Goal: Navigation & Orientation: Find specific page/section

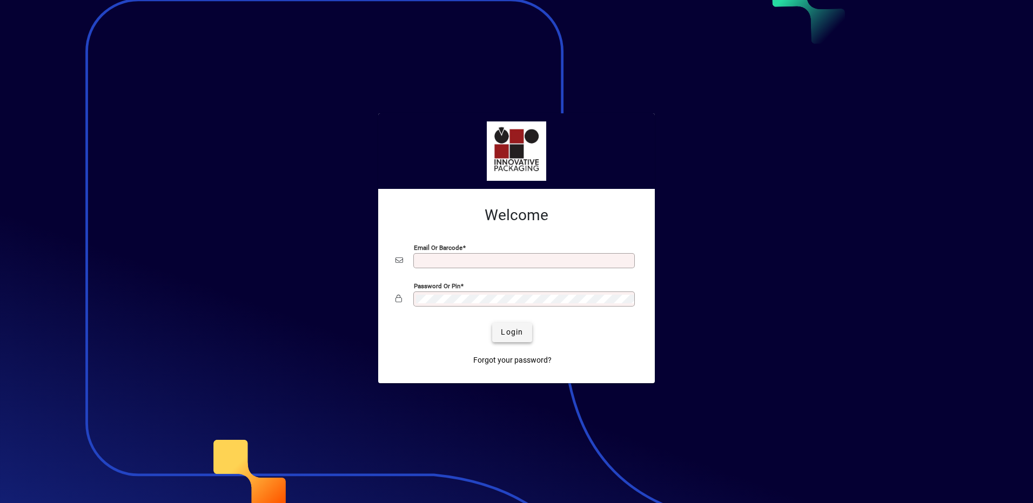
type input "**********"
click at [513, 336] on span "Login" at bounding box center [512, 332] width 22 height 11
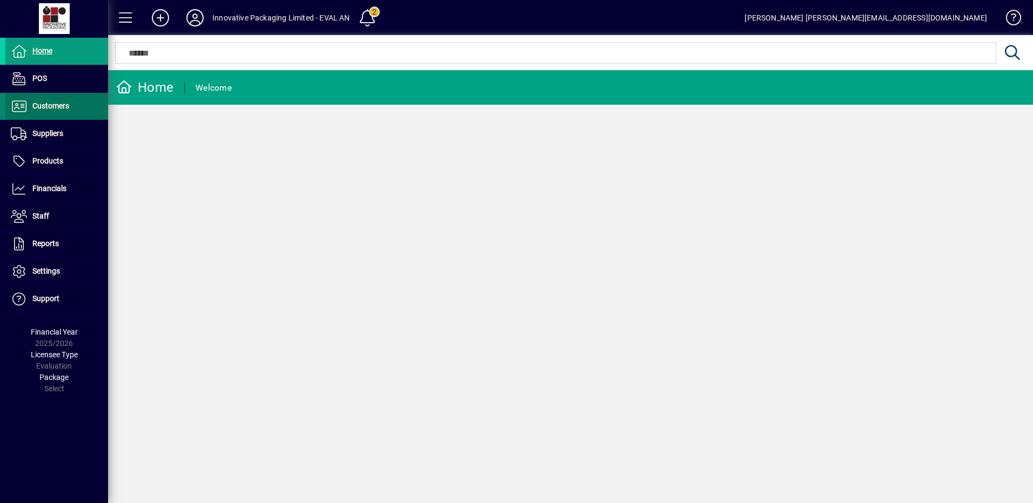
click at [43, 107] on span "Customers" at bounding box center [50, 106] width 37 height 9
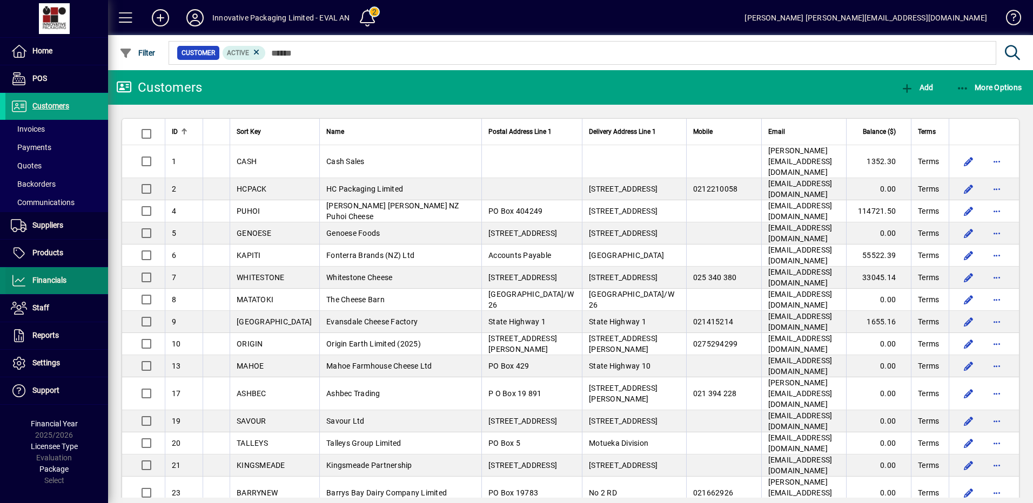
click at [54, 282] on span "Financials" at bounding box center [49, 280] width 34 height 9
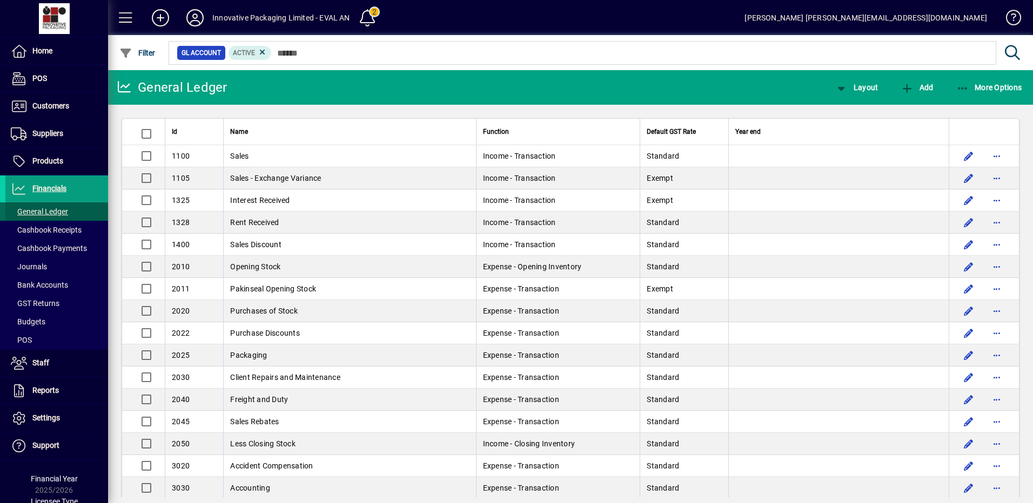
click at [58, 211] on span "General Ledger" at bounding box center [39, 211] width 57 height 9
click at [58, 229] on span "Cashbook Receipts" at bounding box center [46, 230] width 71 height 9
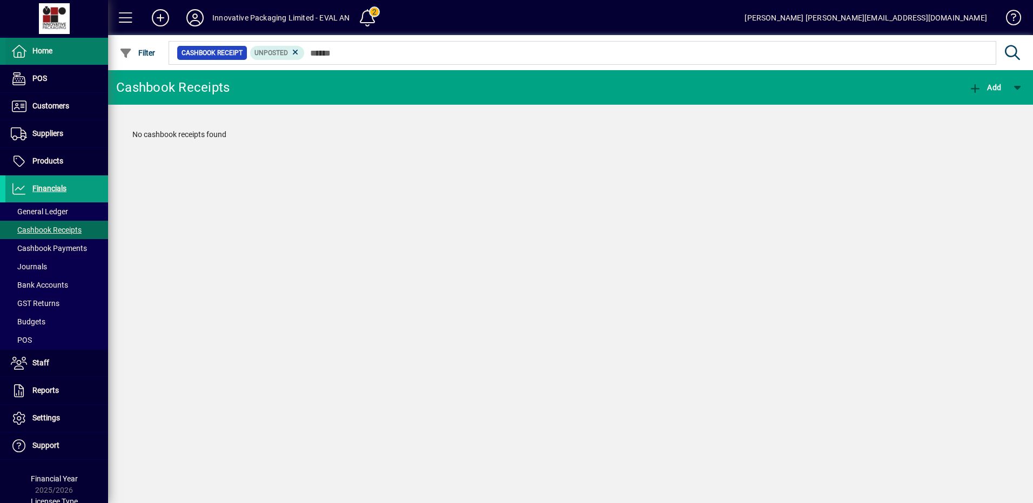
click at [37, 49] on span "Home" at bounding box center [42, 50] width 20 height 9
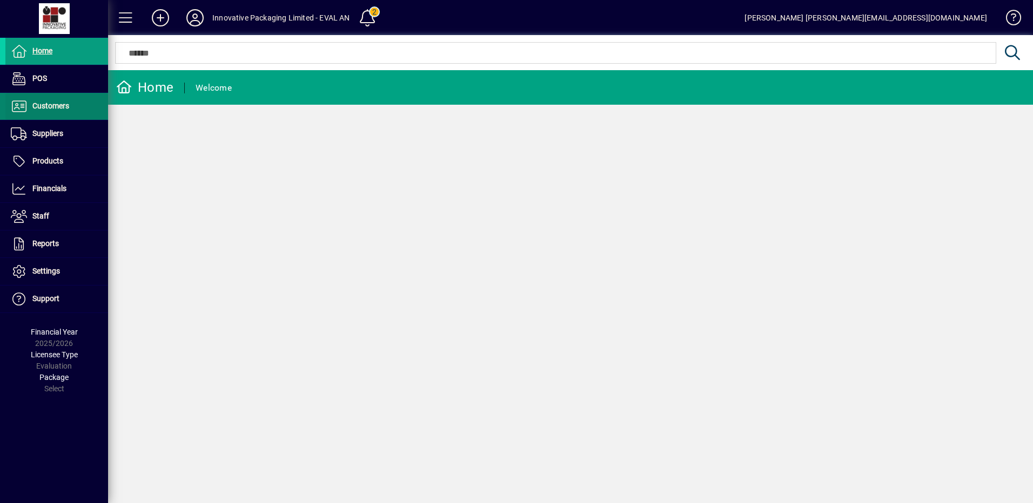
click at [49, 103] on span "Customers" at bounding box center [50, 106] width 37 height 9
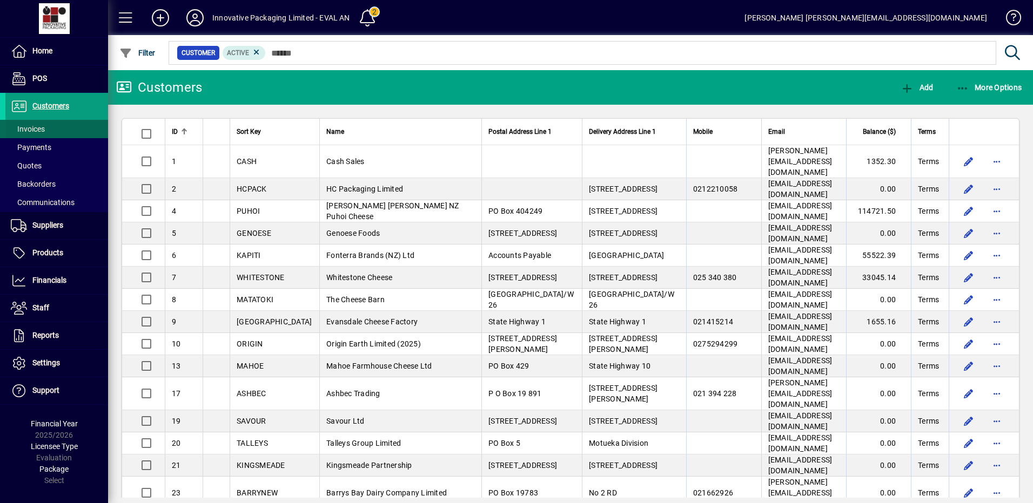
click at [33, 129] on span "Invoices" at bounding box center [28, 129] width 34 height 9
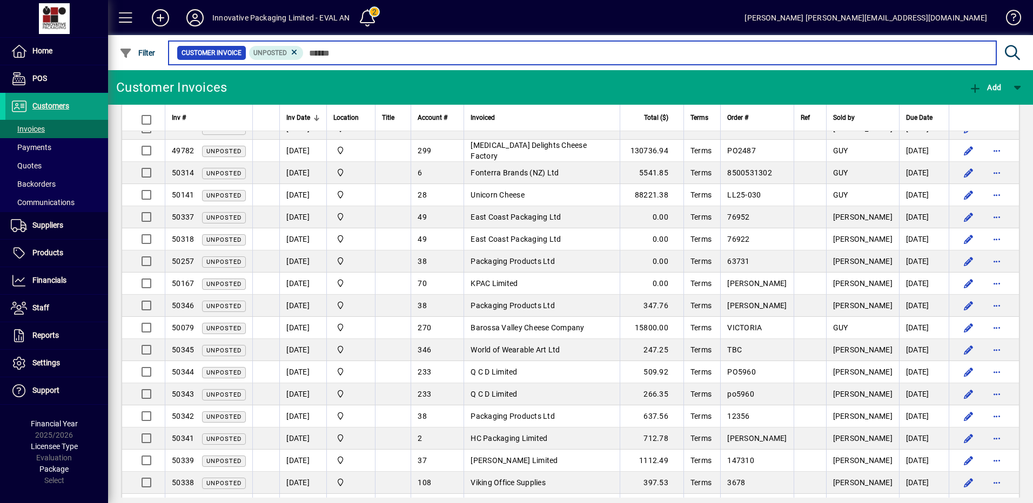
scroll to position [18, 0]
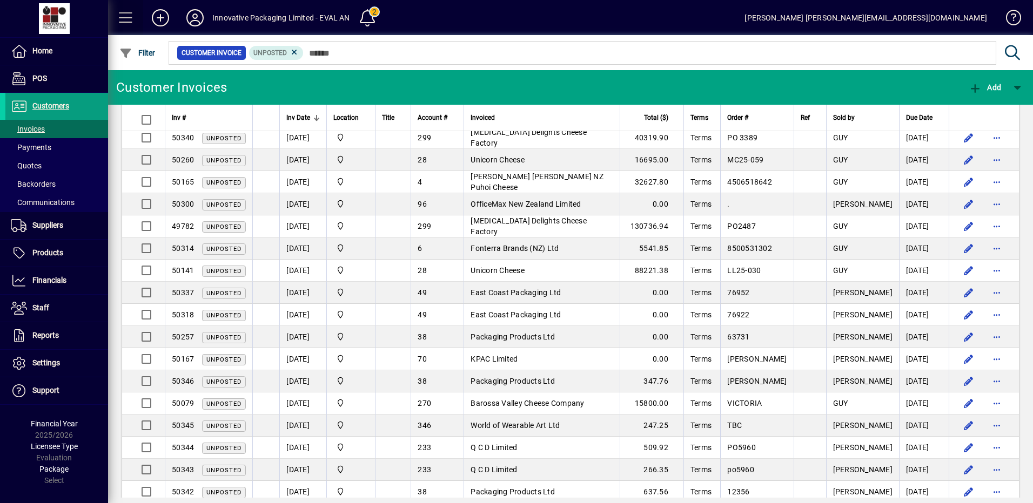
click at [129, 14] on span at bounding box center [126, 18] width 26 height 26
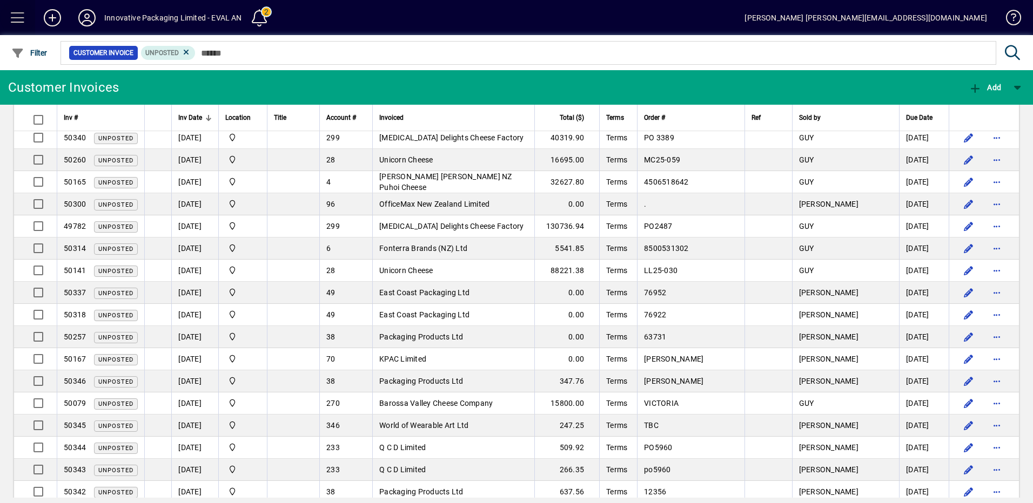
click at [18, 17] on span at bounding box center [18, 18] width 26 height 26
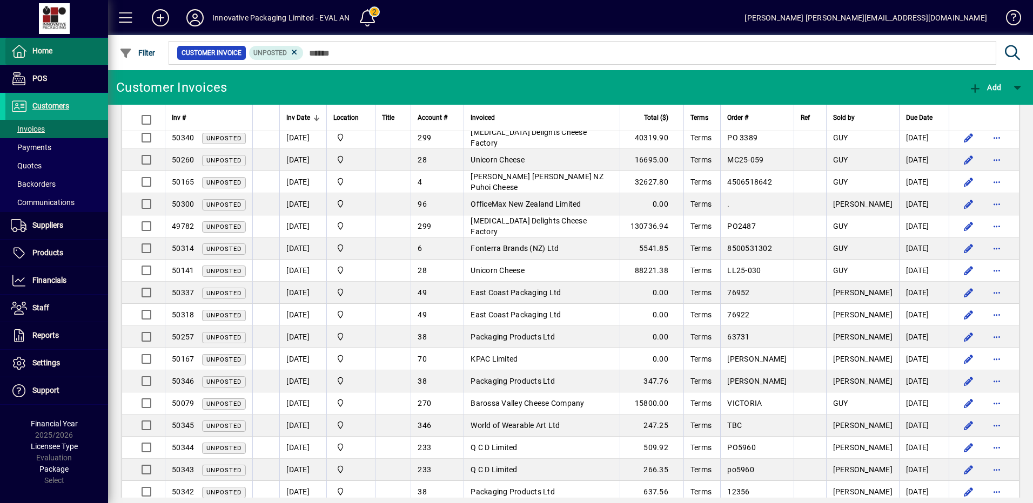
click at [39, 51] on span "Home" at bounding box center [42, 50] width 20 height 9
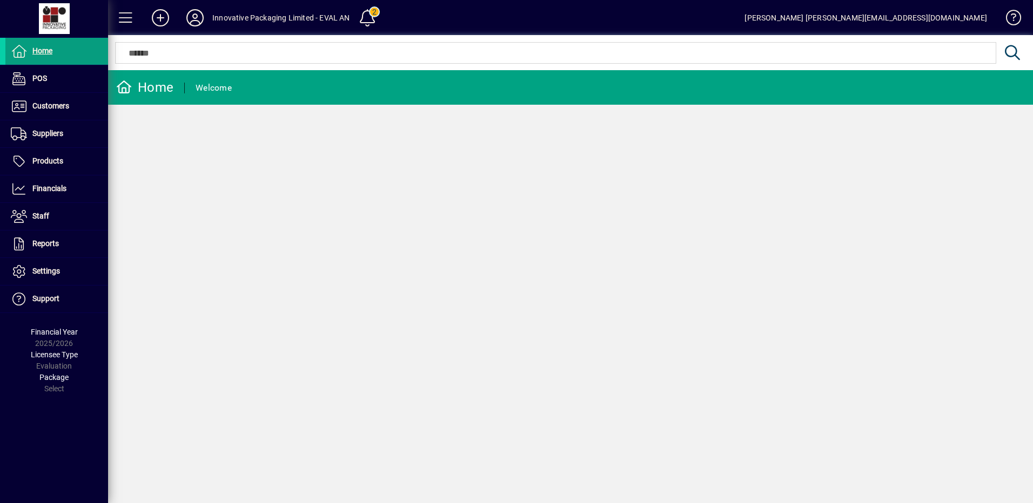
click at [127, 88] on icon at bounding box center [124, 86] width 16 height 13
click at [194, 19] on icon at bounding box center [195, 17] width 22 height 17
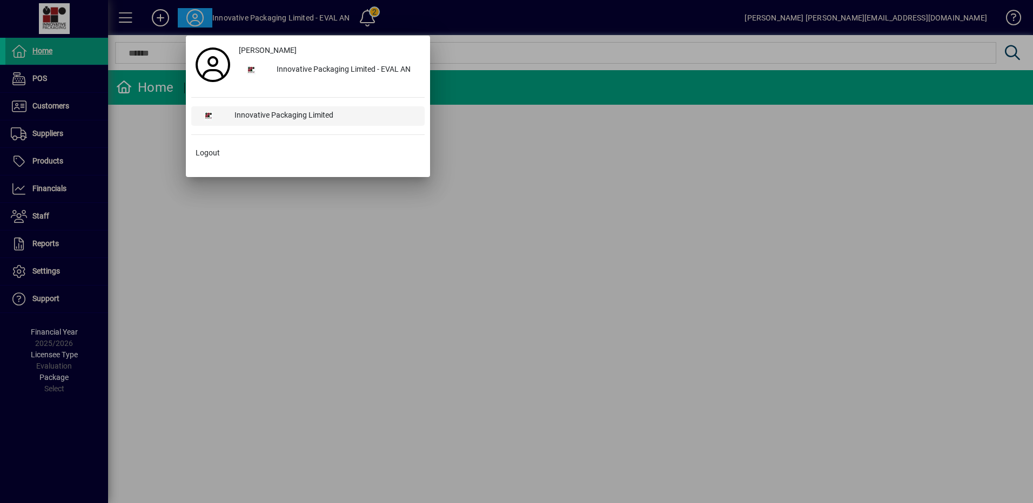
click at [292, 115] on div "Innovative Packaging Limited" at bounding box center [325, 115] width 199 height 19
